Goal: Task Accomplishment & Management: Manage account settings

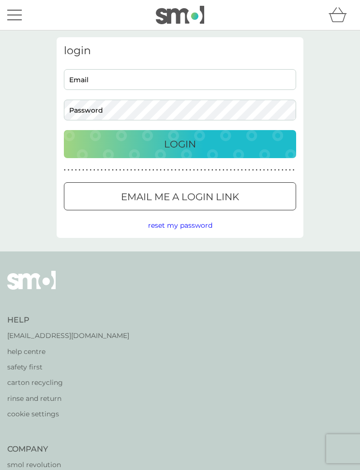
click at [96, 78] on input "Email" at bounding box center [180, 79] width 232 height 21
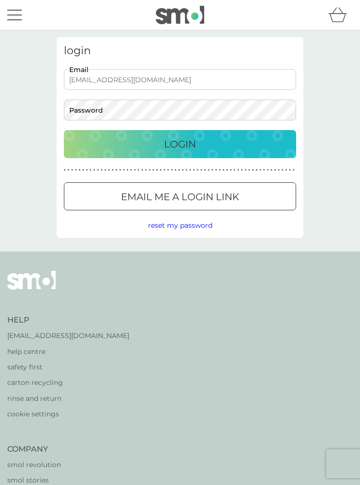
type input "[EMAIL_ADDRESS][DOMAIN_NAME]"
click at [188, 141] on p "Login" at bounding box center [180, 143] width 32 height 15
click at [189, 141] on p "Login" at bounding box center [180, 143] width 32 height 15
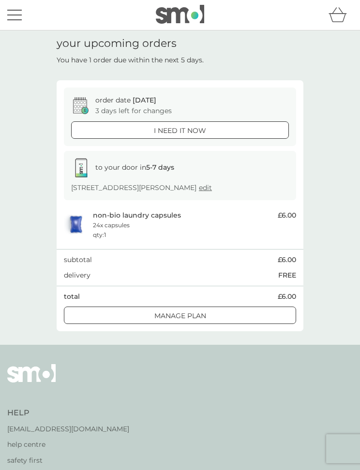
click at [188, 311] on div at bounding box center [179, 316] width 35 height 10
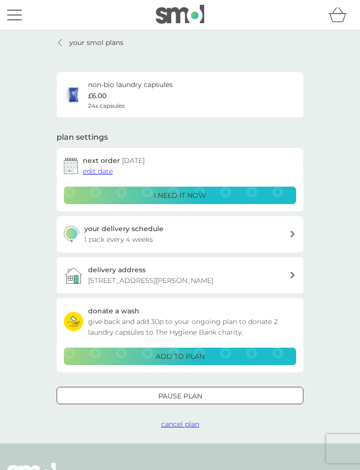
click at [99, 40] on p "your smol plans" at bounding box center [96, 42] width 54 height 11
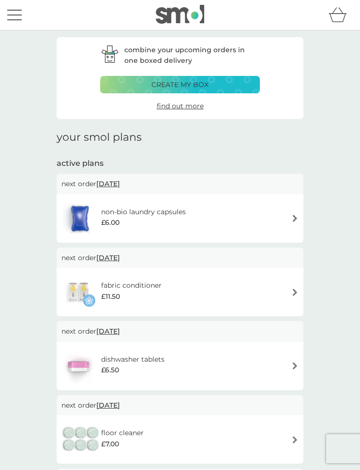
click at [156, 358] on h6 "dishwasher tablets" at bounding box center [132, 359] width 63 height 11
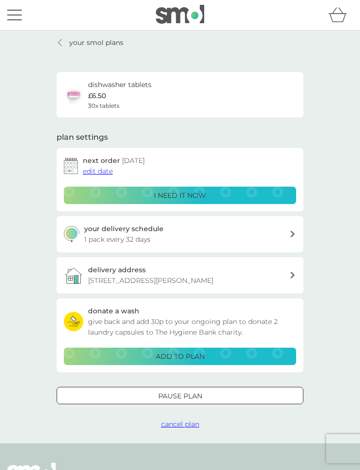
click at [191, 395] on div at bounding box center [191, 395] width 0 height 0
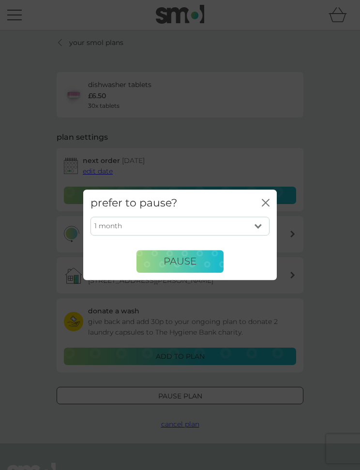
click at [261, 225] on select "1 month 2 months 3 months 4 months 5 months 6 months" at bounding box center [179, 226] width 179 height 18
select select "3"
click at [184, 259] on span "Pause" at bounding box center [179, 262] width 33 height 12
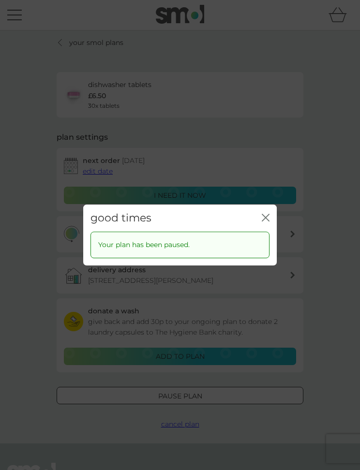
click at [269, 219] on icon "close" at bounding box center [266, 218] width 8 height 8
